Goal: Task Accomplishment & Management: Complete application form

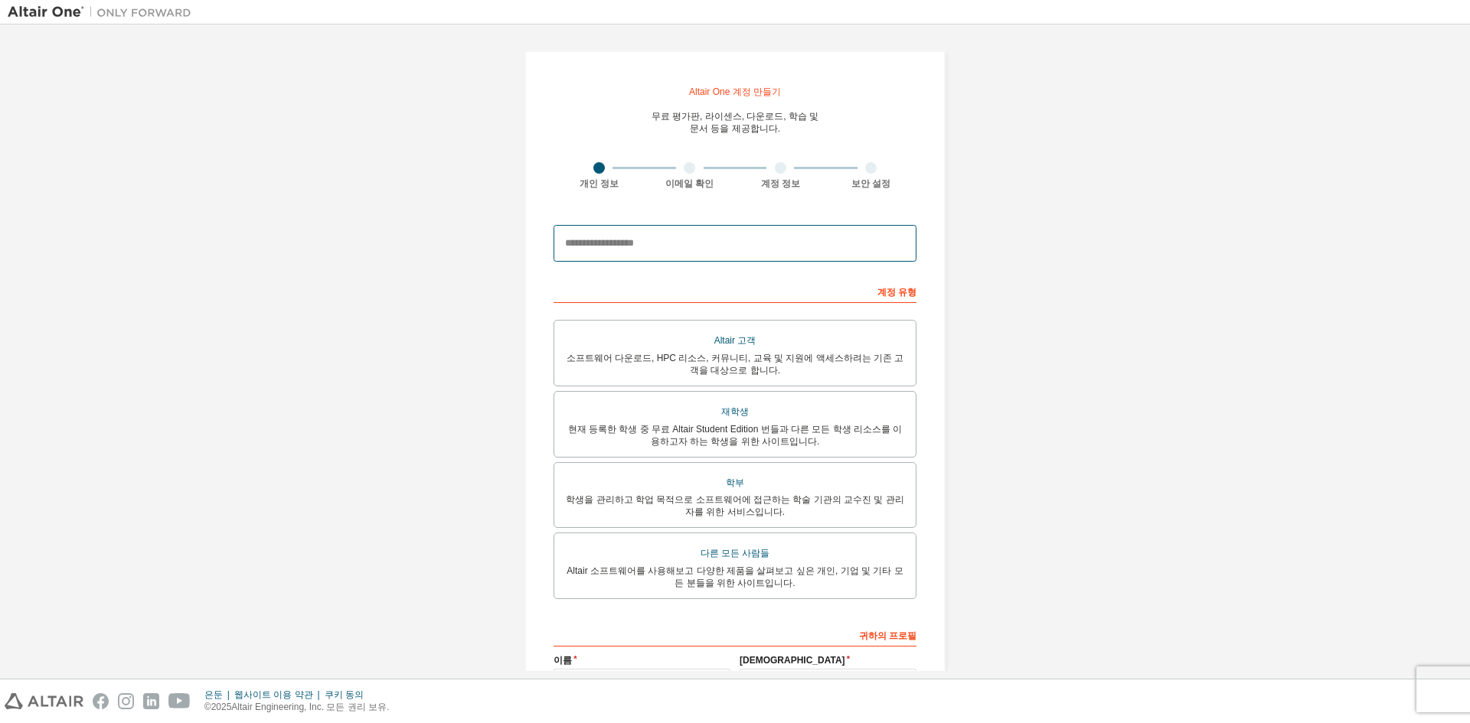
click at [684, 249] on input "email" at bounding box center [734, 243] width 363 height 37
type input "**********"
click at [818, 277] on form "**********" at bounding box center [734, 518] width 363 height 603
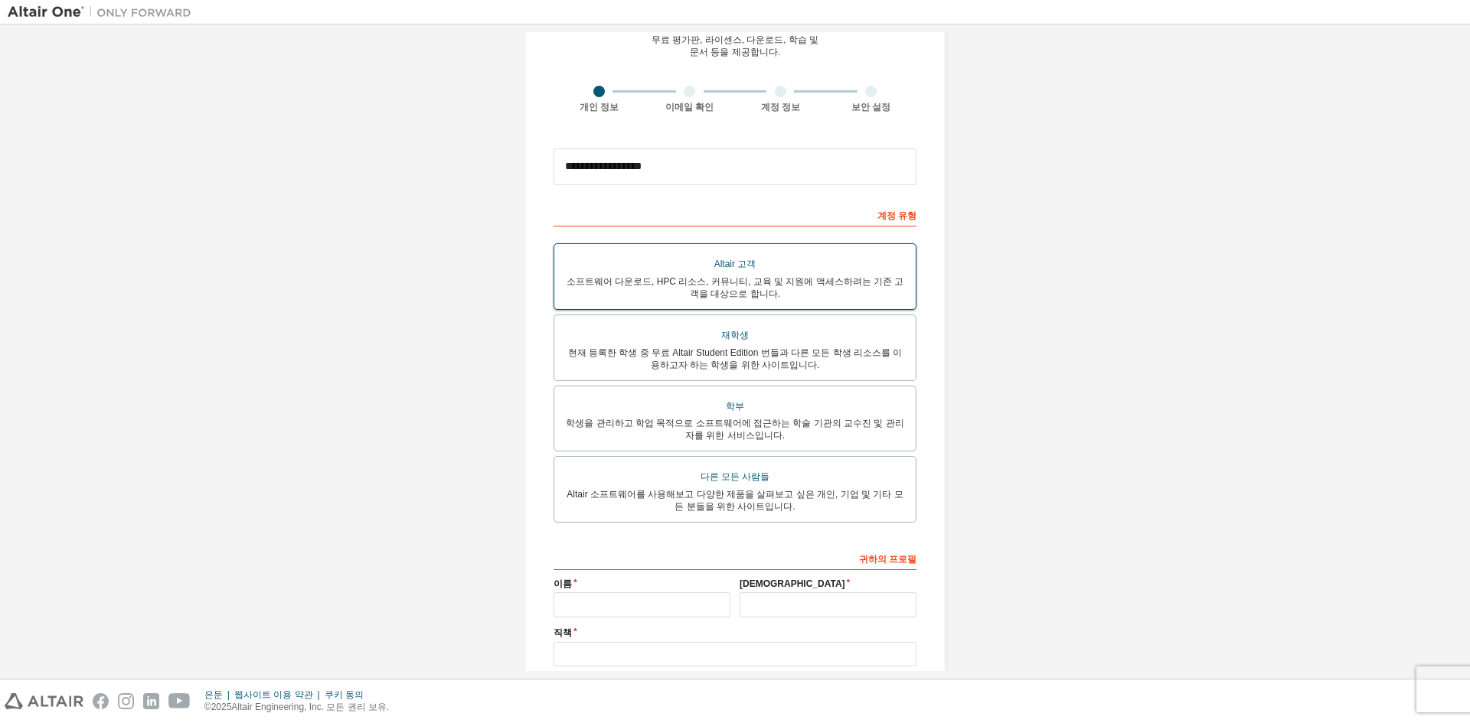
scroll to position [153, 0]
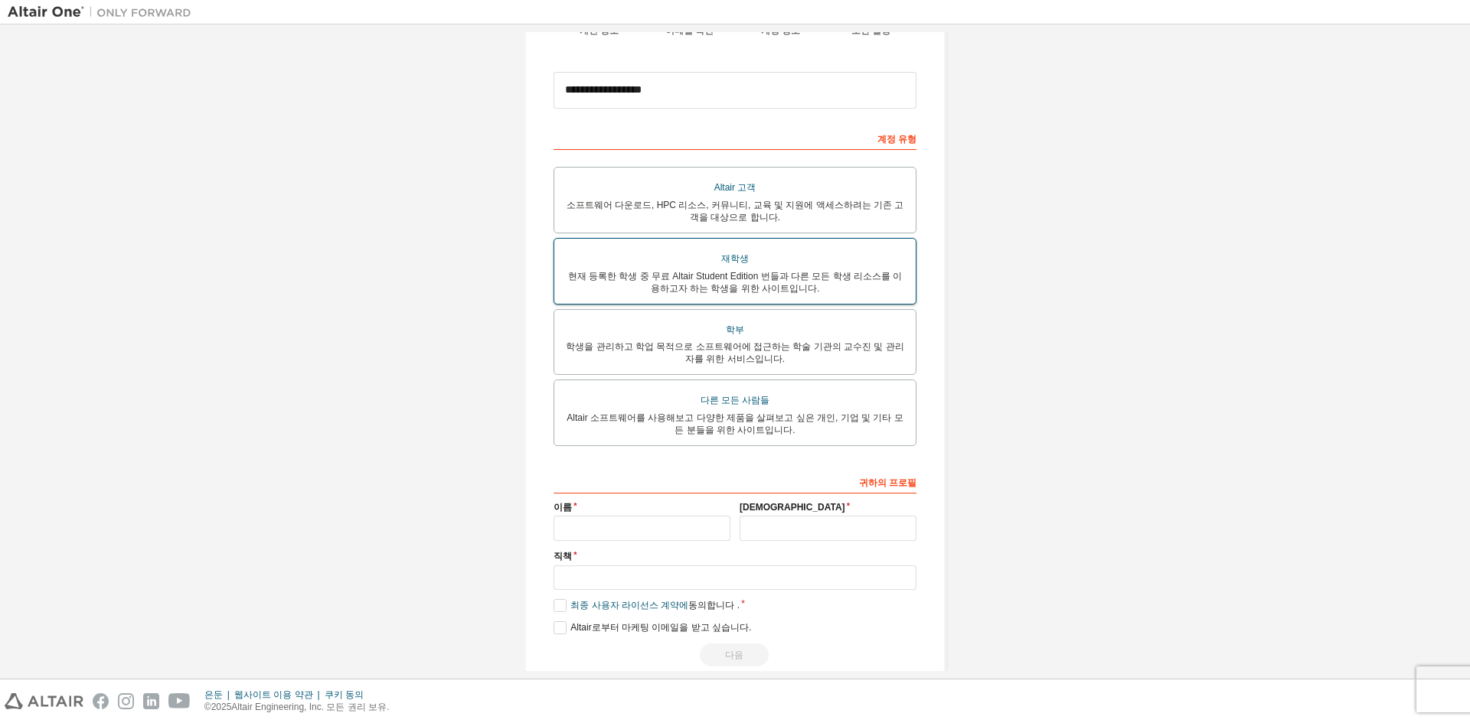
click at [781, 289] on font "현재 등록한 학생 중 무료 Altair Student Edition 번들과 다른 모든 학생 리소스를 이용하고자 하는 학생을 위한 사이트입니다." at bounding box center [735, 282] width 335 height 23
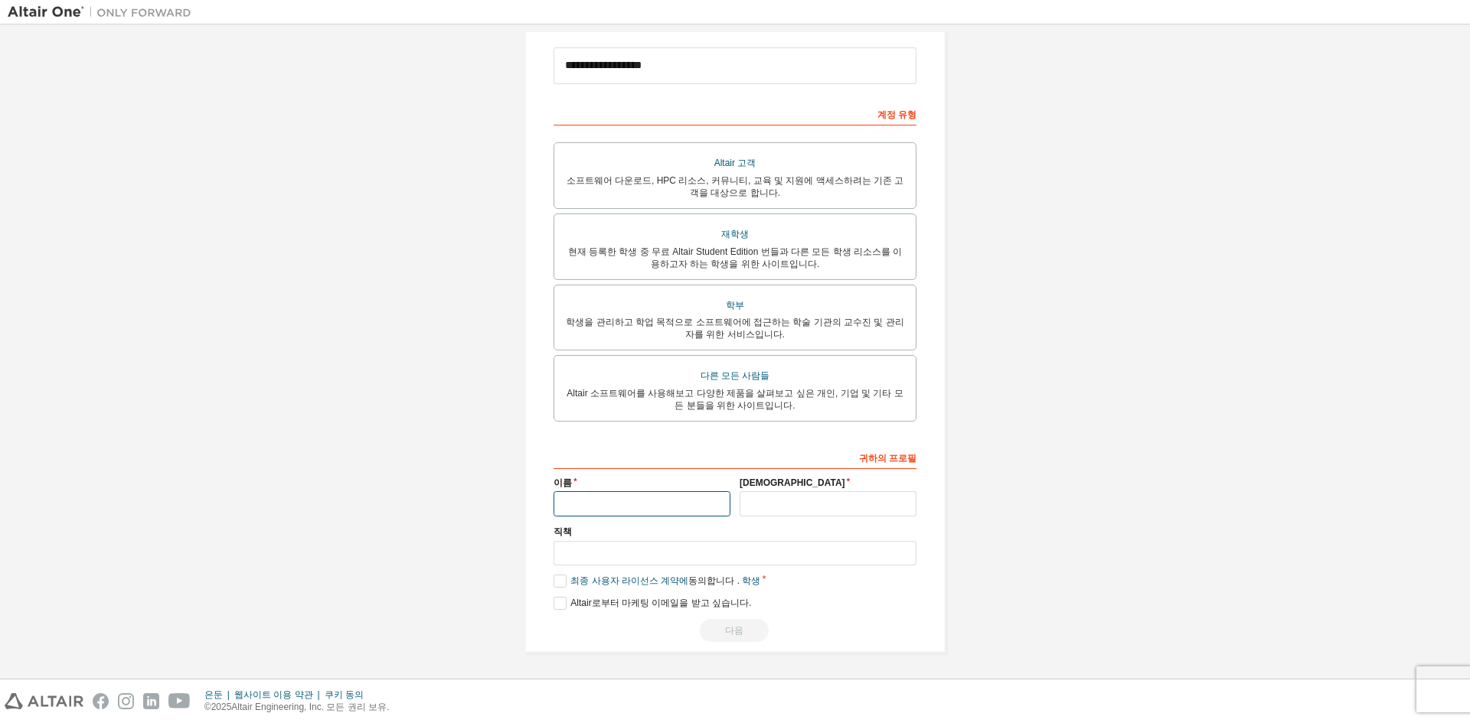
click at [626, 500] on input "text" at bounding box center [641, 503] width 177 height 25
type input "*"
type input "**"
click at [835, 496] on input "text" at bounding box center [827, 503] width 177 height 25
type input "*"
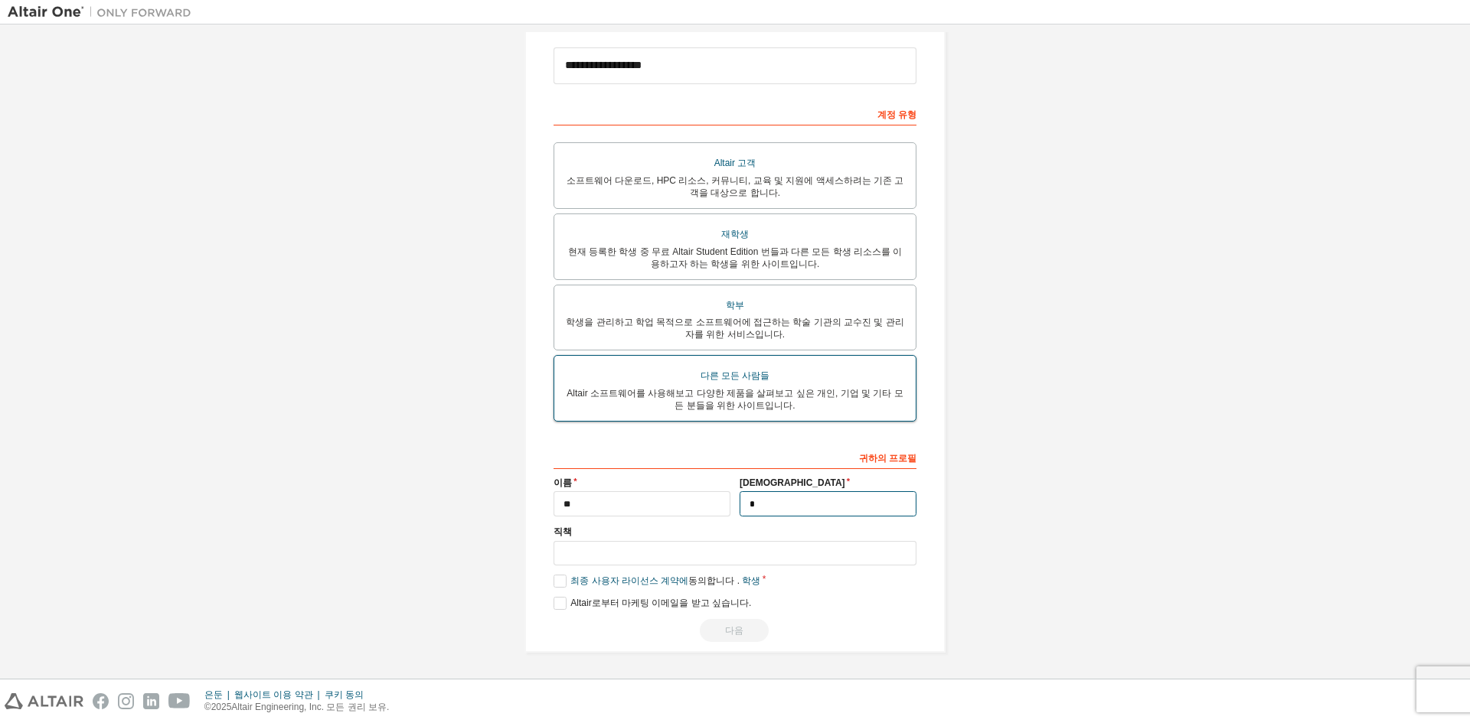
click at [847, 495] on div "계정 유형 인정된 목록 외의 학술 이메일은 수동 검증이 필요합니다. 소속 교육기관에서 제공한 유효한 이메일 주소를 입력해야 합니다(예: [EM…" at bounding box center [734, 371] width 363 height 541
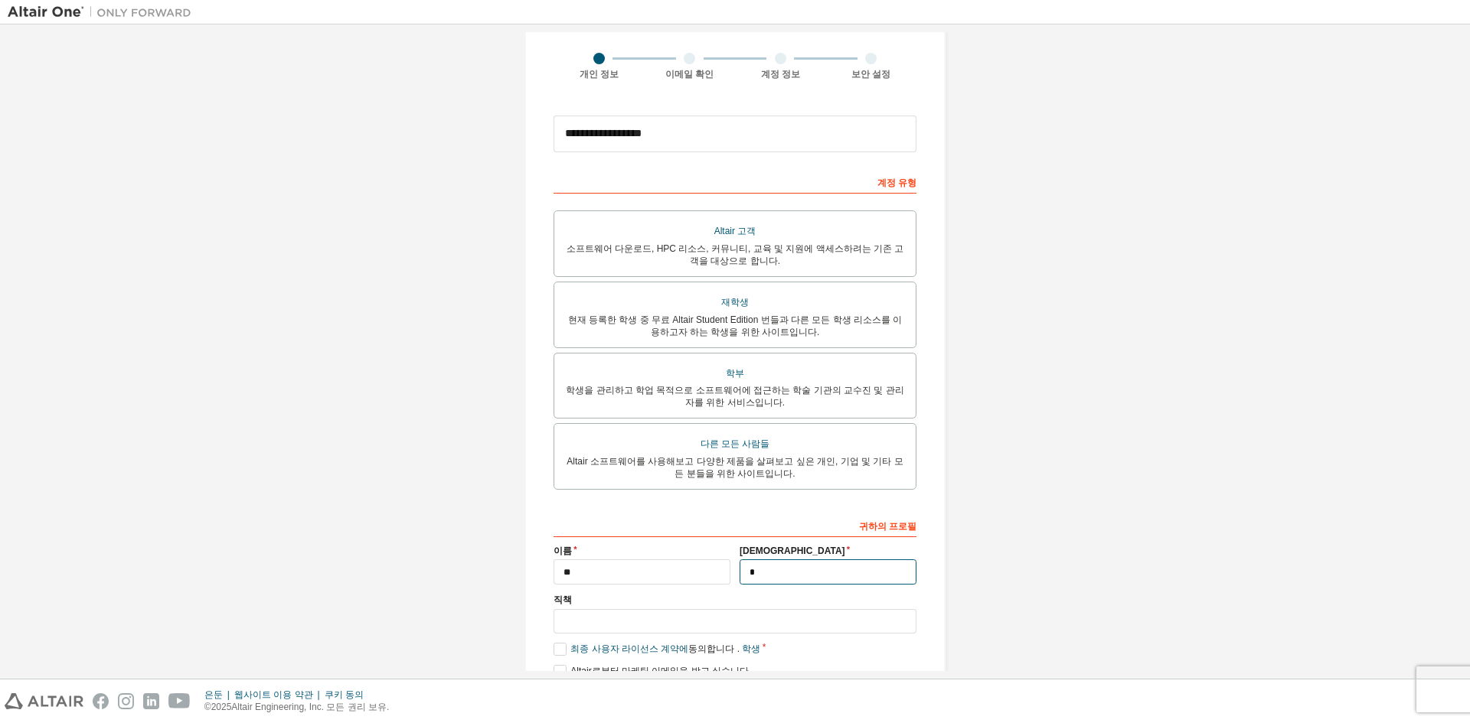
type input "*"
click at [827, 537] on div "귀하의 프로필" at bounding box center [734, 525] width 363 height 24
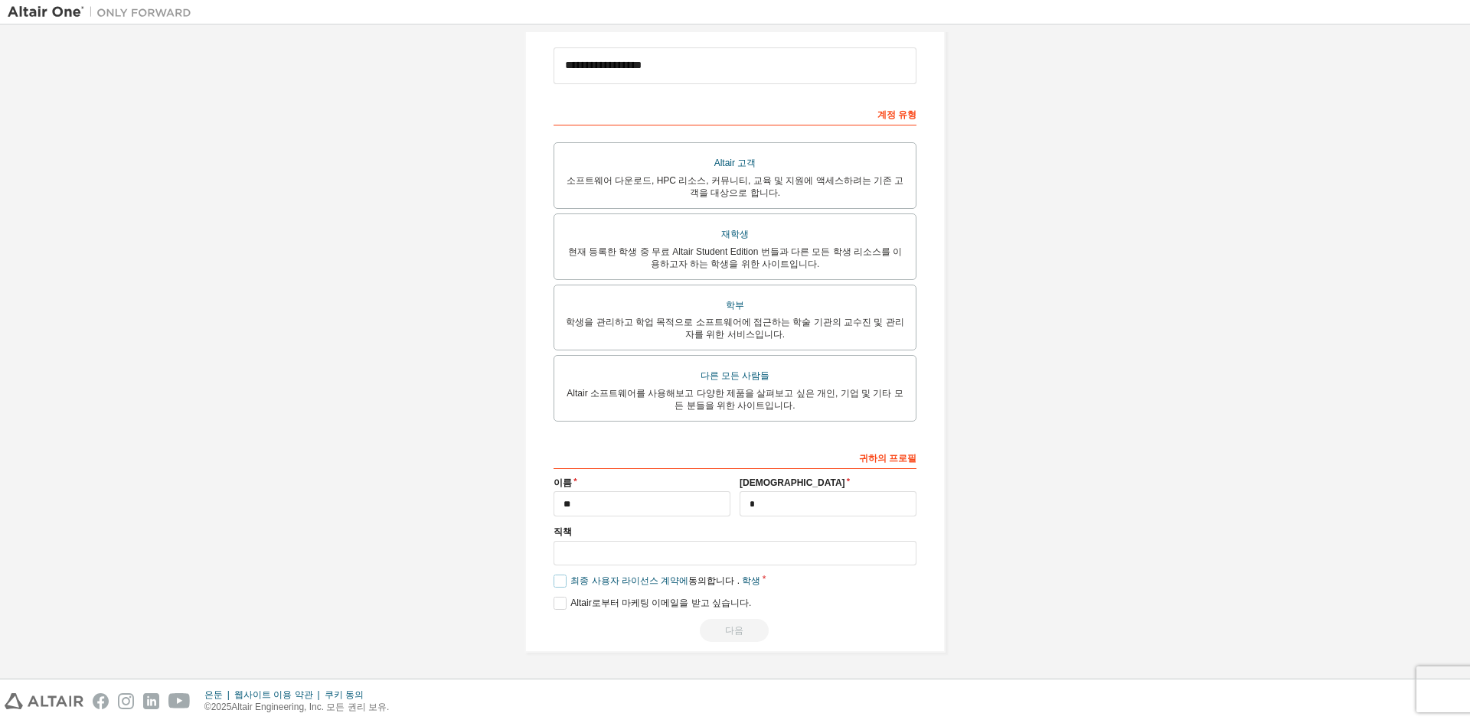
click at [558, 586] on label "최종 사용자 라이선스 계약에 동의합니다 . 학생" at bounding box center [656, 581] width 207 height 13
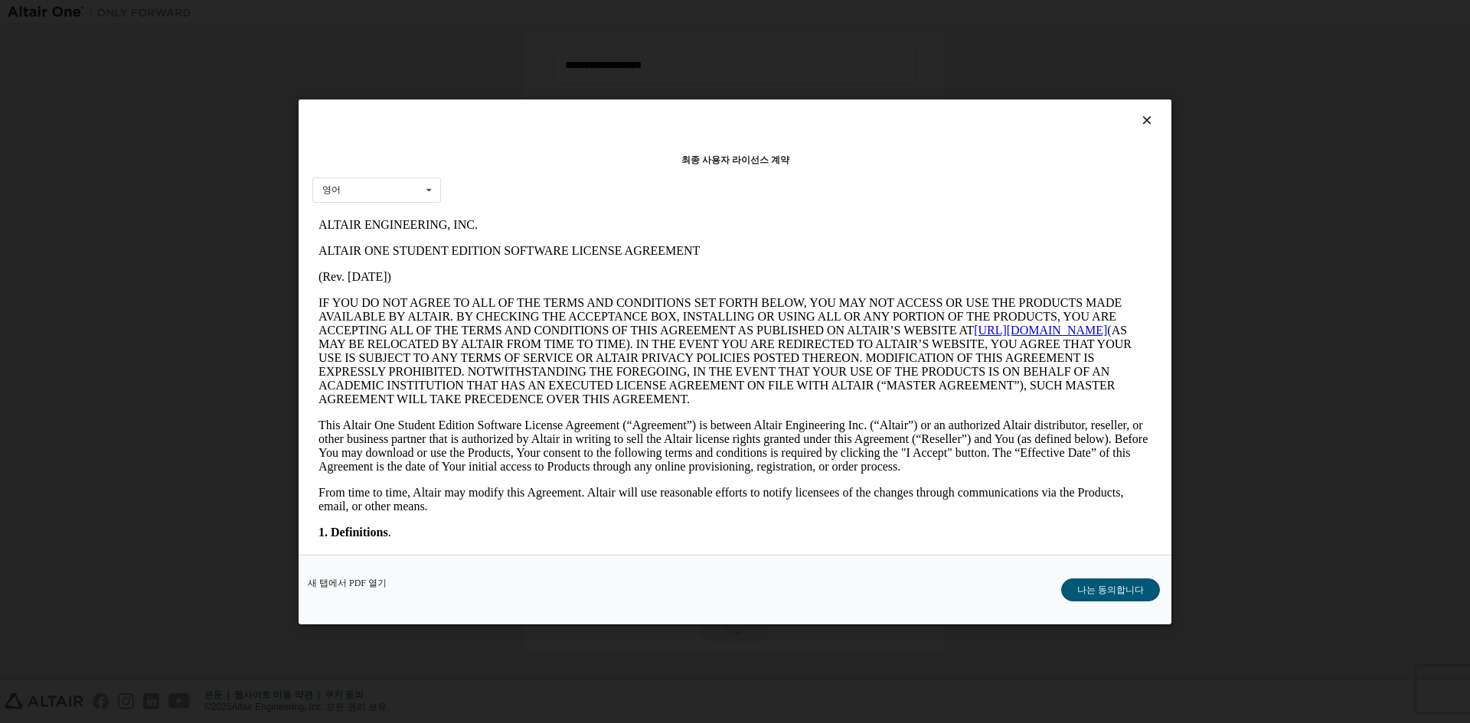
scroll to position [0, 0]
click at [1103, 588] on font "나는 동의합니다" at bounding box center [1110, 589] width 67 height 11
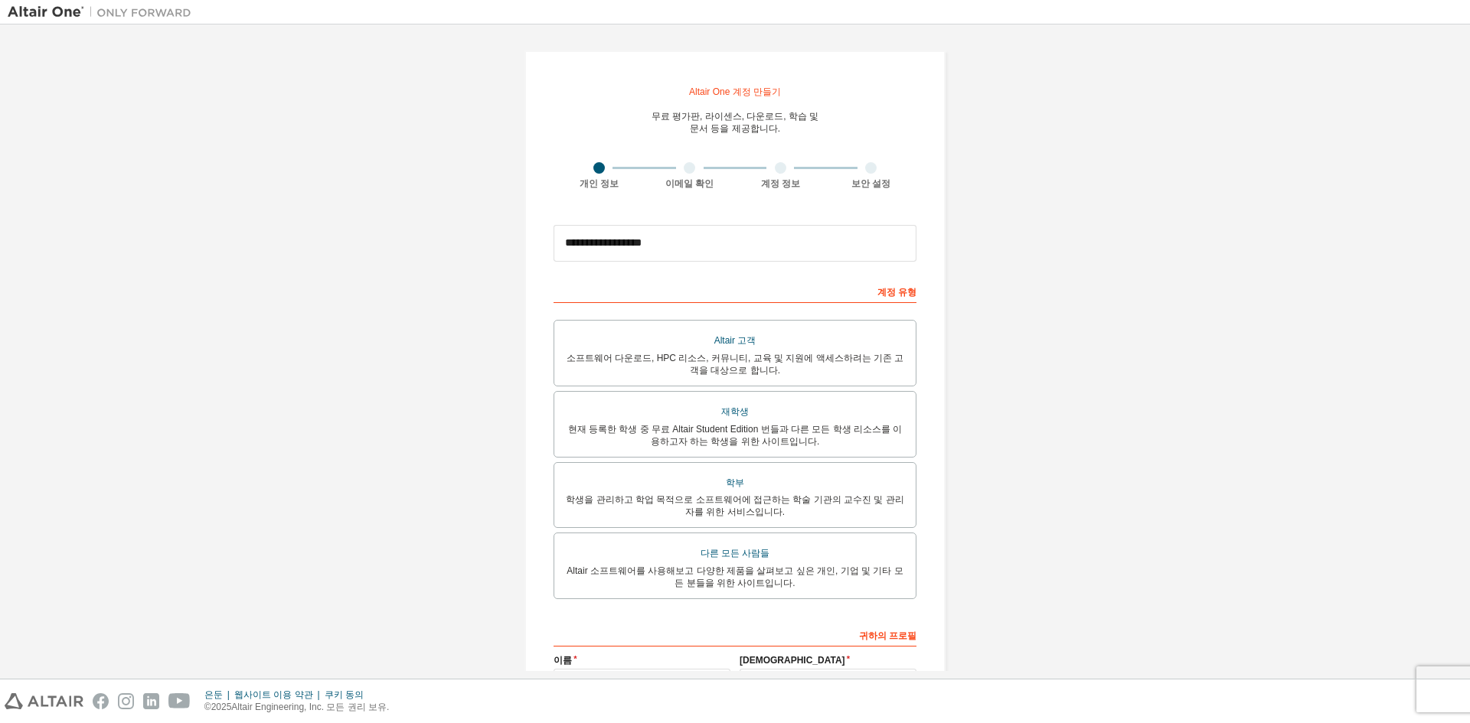
scroll to position [186, 0]
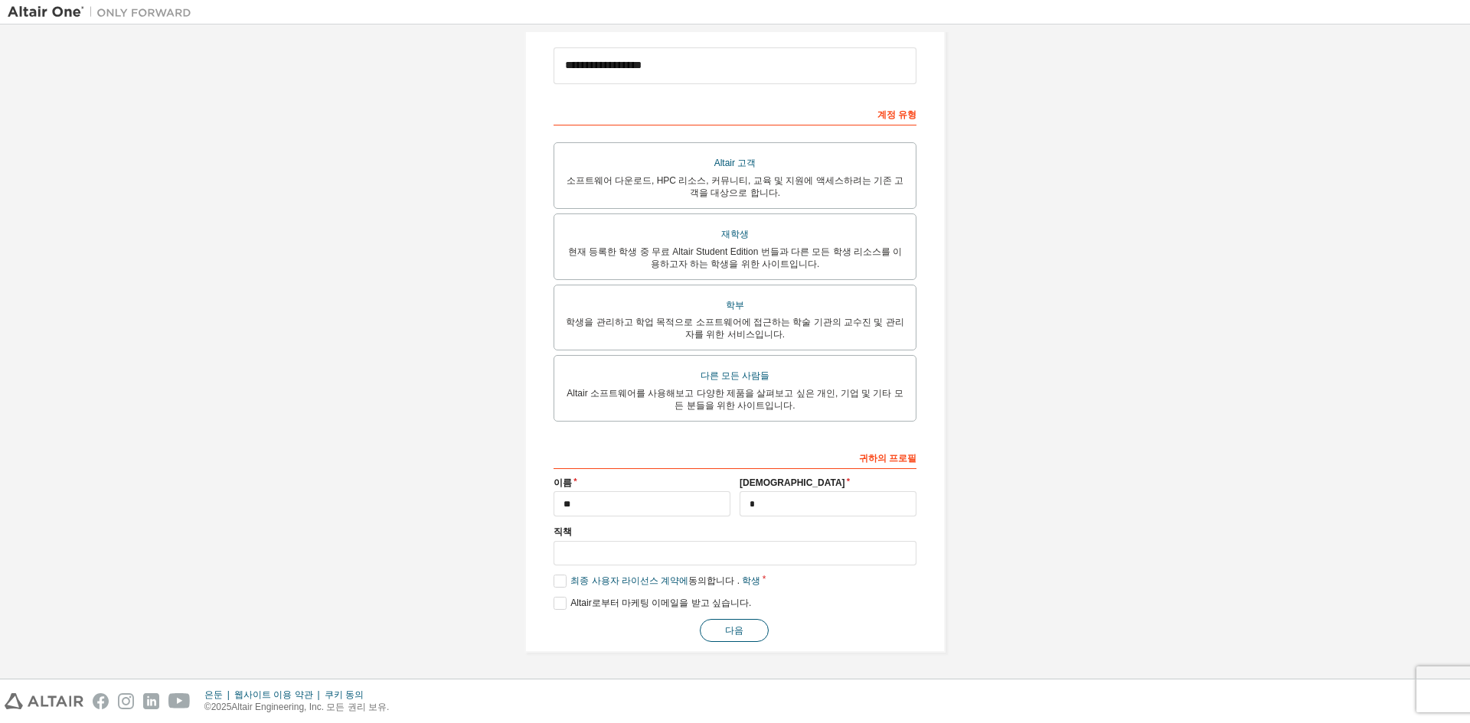
click at [733, 629] on font "다음" at bounding box center [734, 630] width 18 height 11
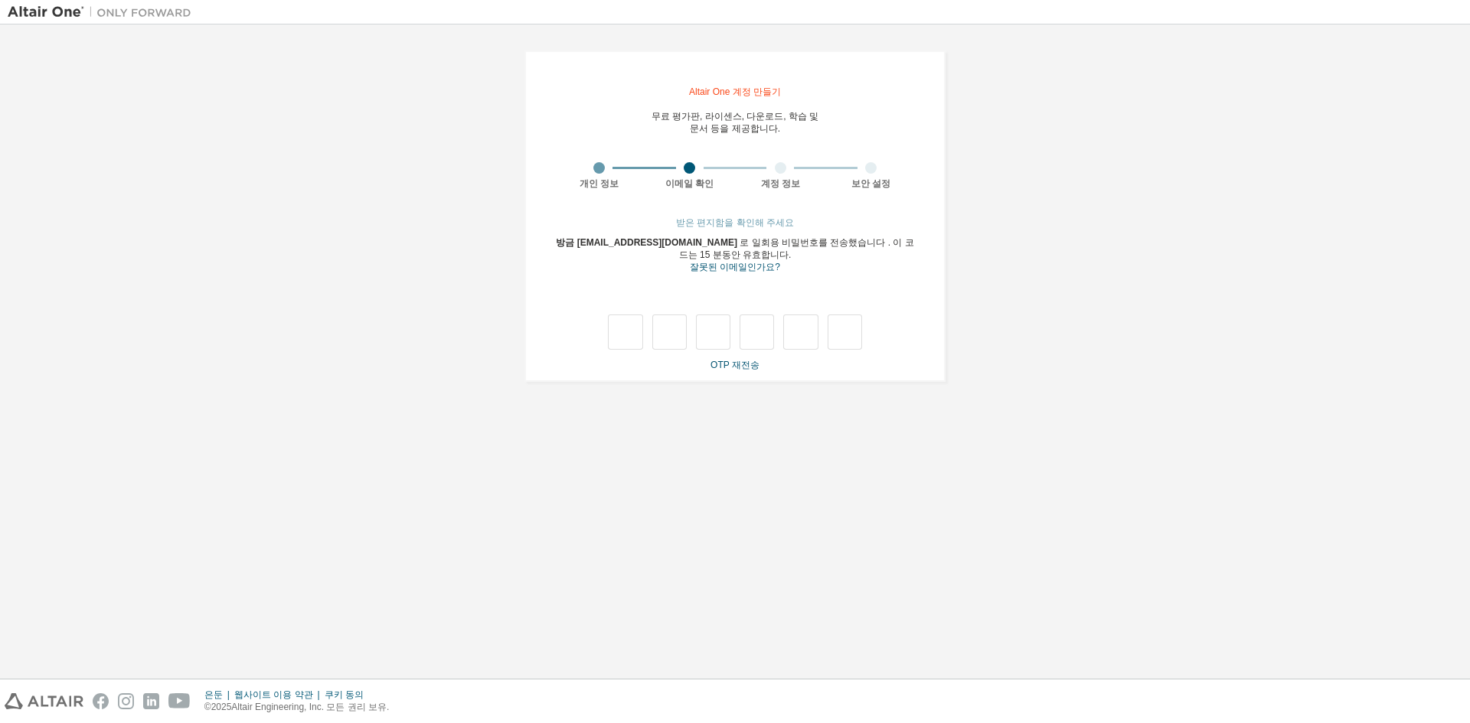
type input "*"
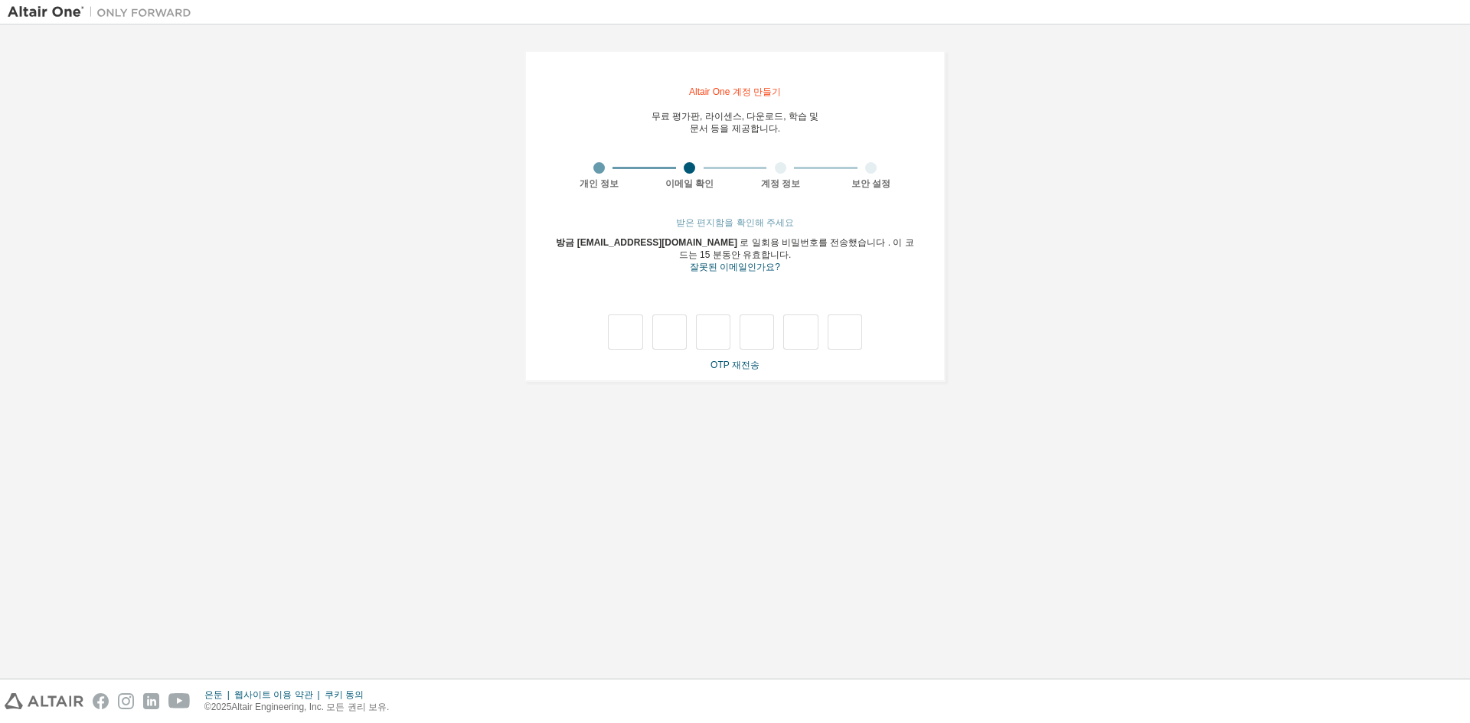
type input "*"
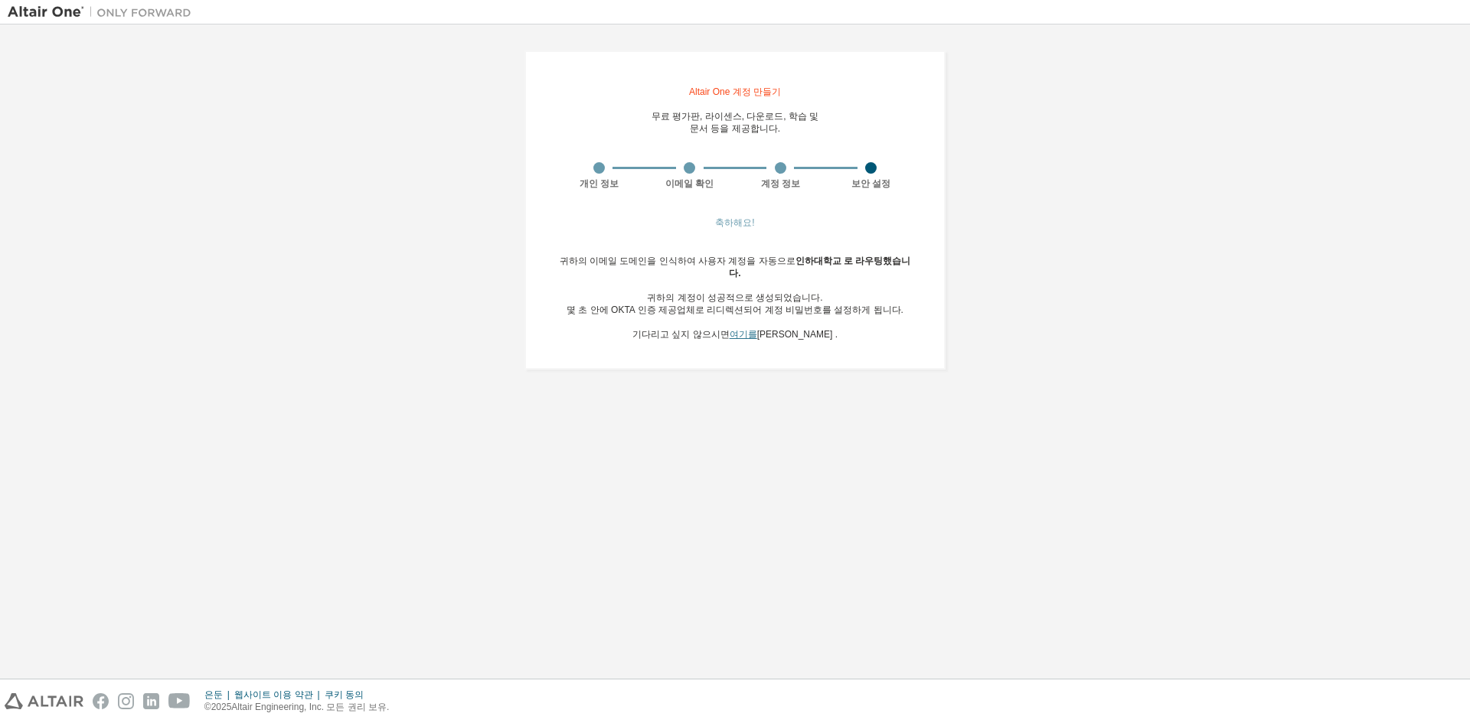
click at [752, 329] on font "여기를" at bounding box center [744, 334] width 28 height 11
